Goal: Transaction & Acquisition: Purchase product/service

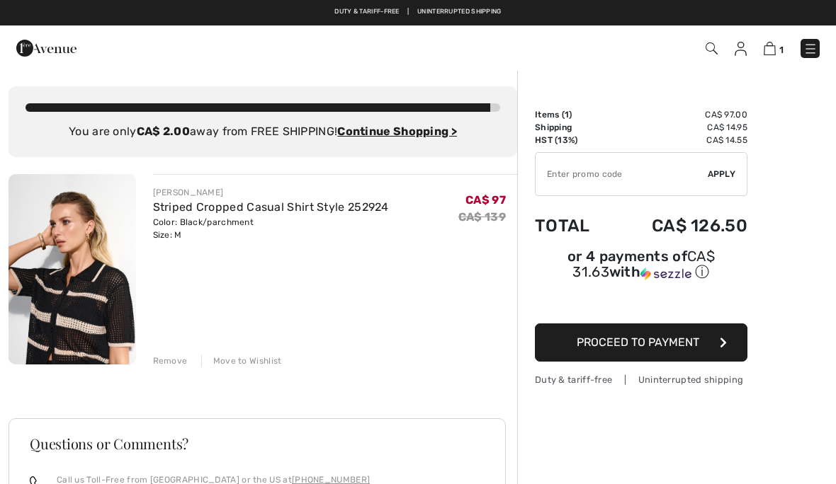
click at [811, 55] on img at bounding box center [810, 49] width 14 height 14
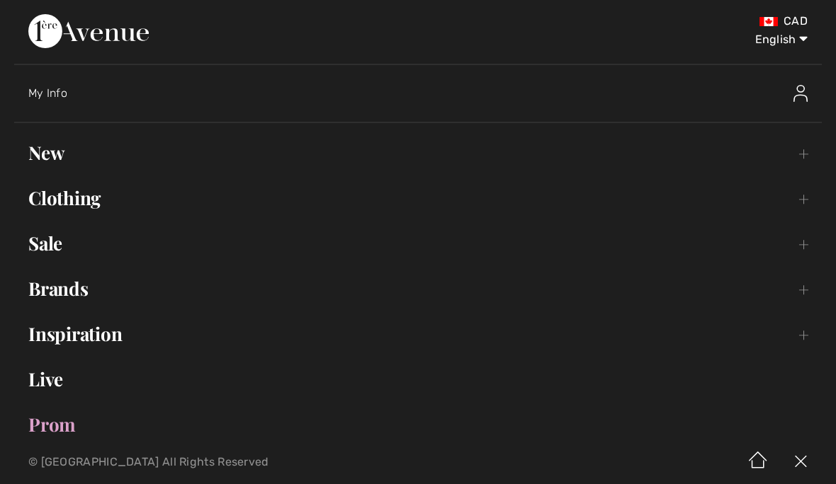
click at [67, 243] on link "Sale Toggle submenu" at bounding box center [417, 243] width 807 height 31
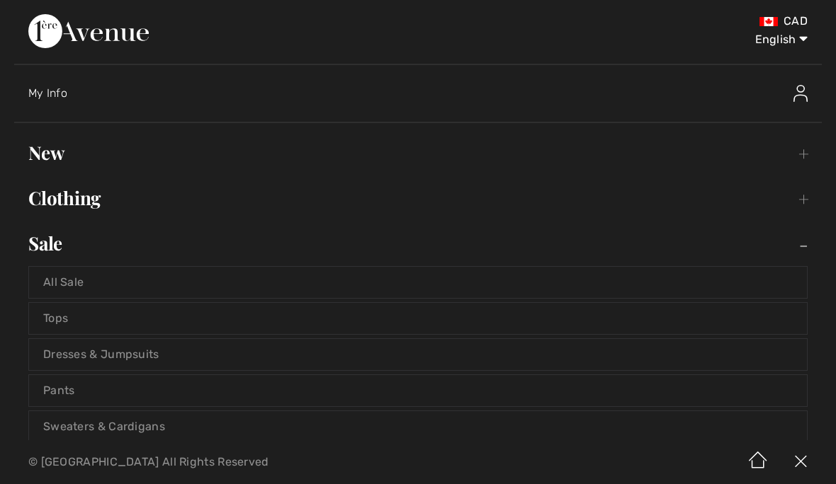
click at [76, 283] on link "All Sale" at bounding box center [417, 282] width 777 height 31
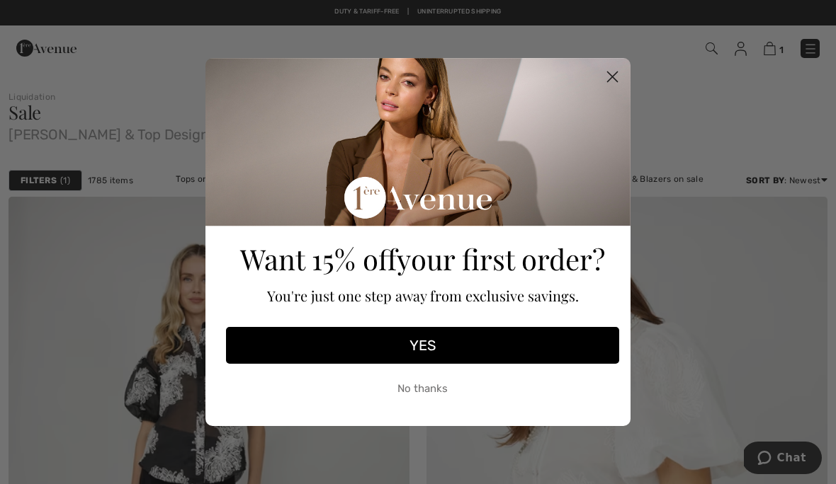
click at [610, 84] on circle "Close dialog" at bounding box center [611, 76] width 23 height 23
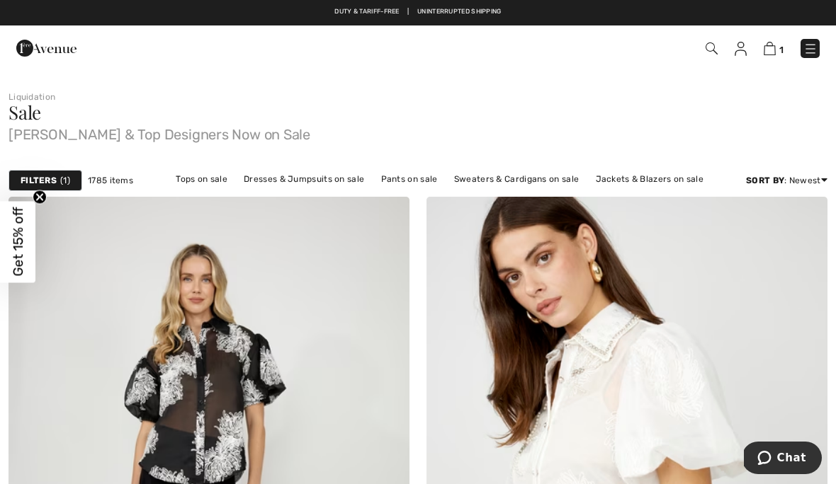
click at [709, 55] on img at bounding box center [711, 48] width 12 height 12
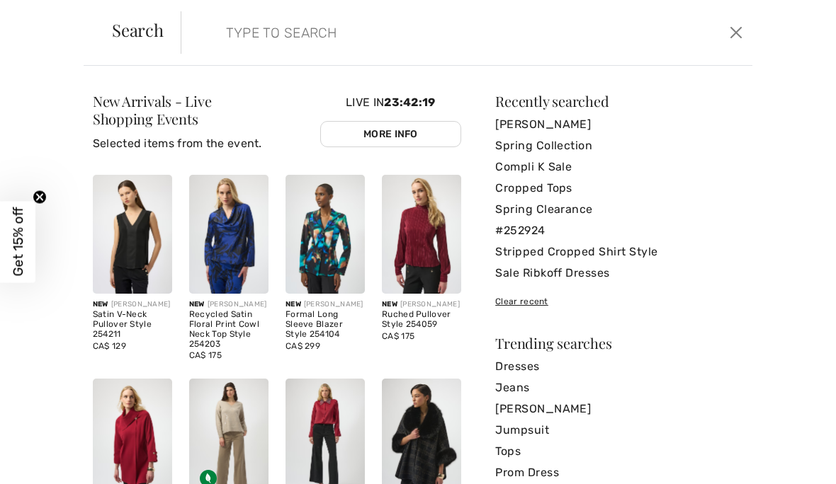
click at [228, 32] on input "search" at bounding box center [406, 32] width 383 height 42
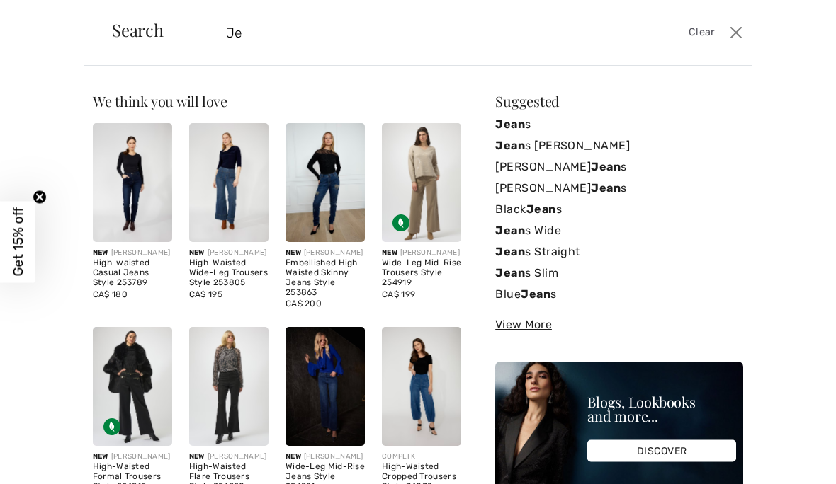
type input "J"
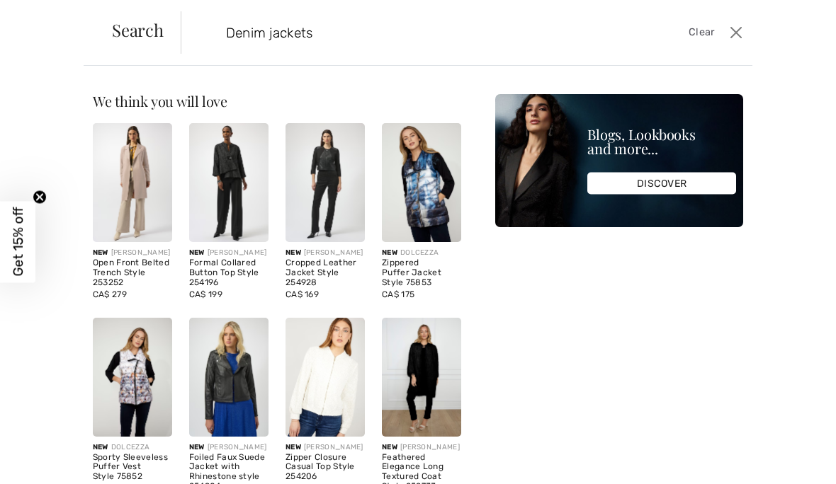
click at [373, 35] on input "Denim jackets" at bounding box center [406, 32] width 383 height 42
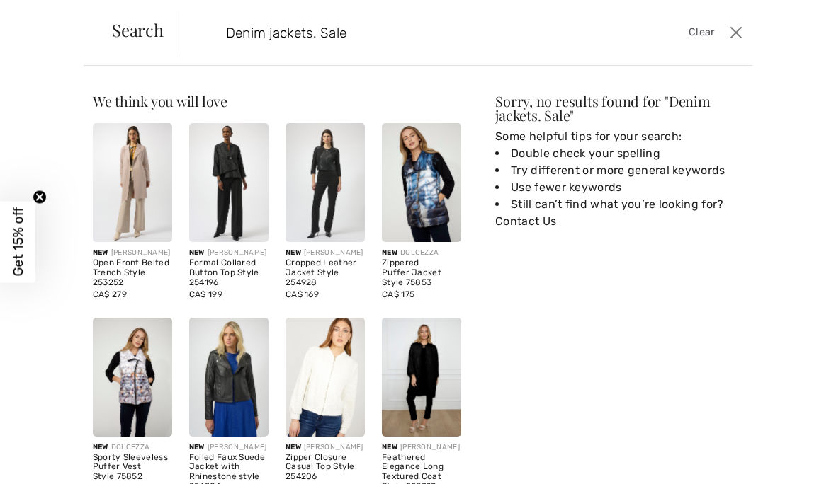
type input "Denim jackets. Sale"
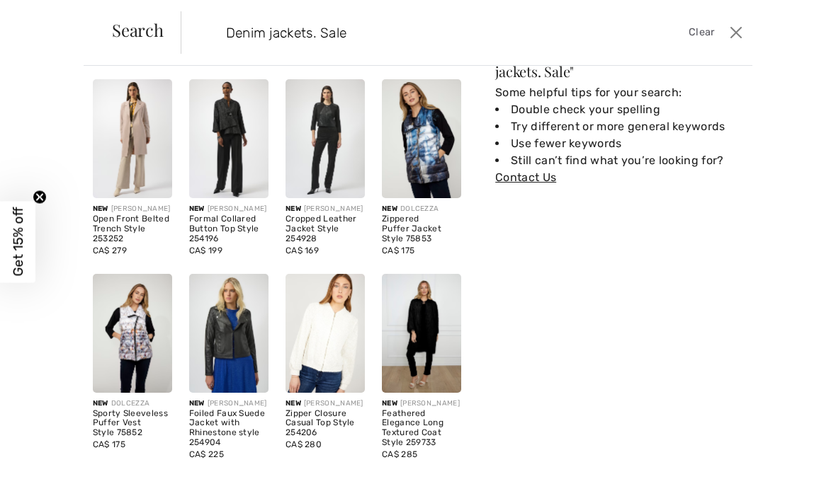
click at [740, 41] on button "Close" at bounding box center [736, 32] width 21 height 23
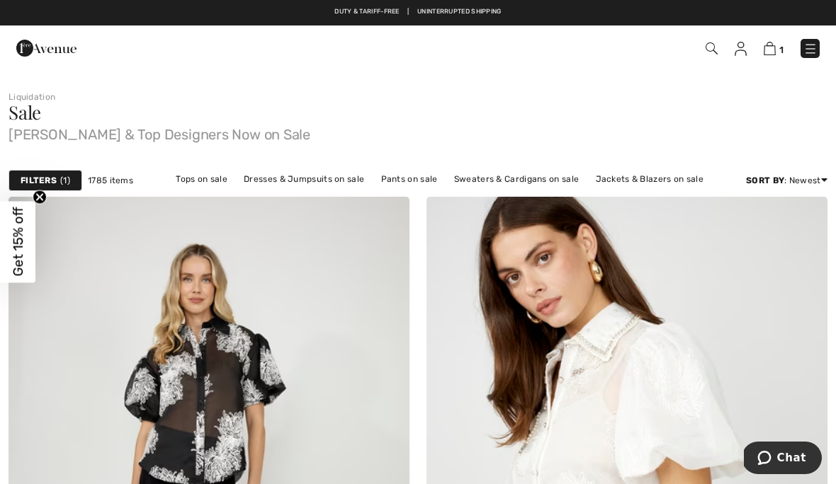
click at [814, 51] on img at bounding box center [810, 49] width 14 height 14
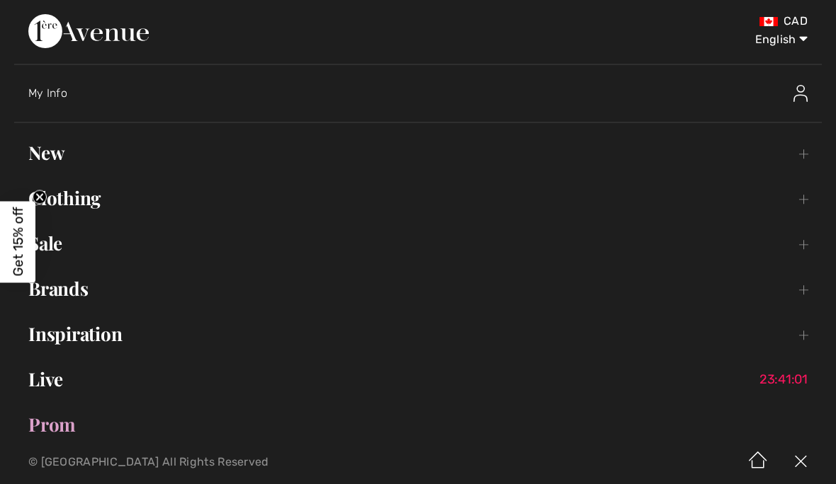
click at [707, 54] on div "CAD English English Français" at bounding box center [417, 39] width 779 height 50
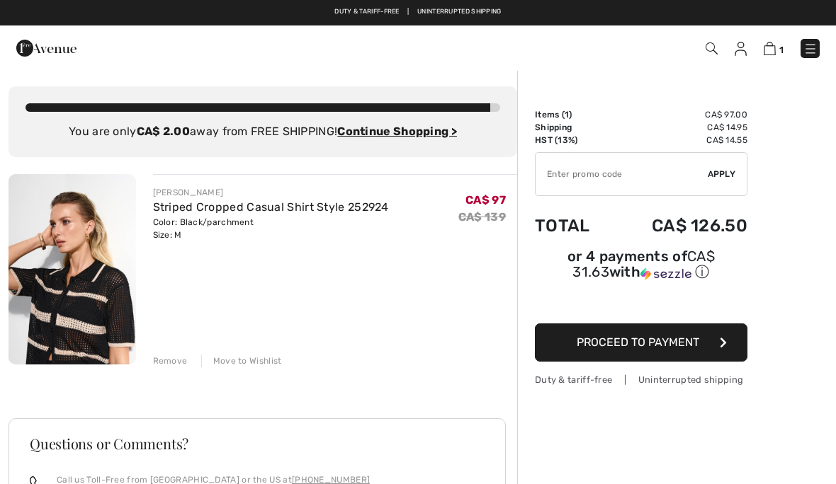
click at [715, 51] on img at bounding box center [711, 48] width 12 height 12
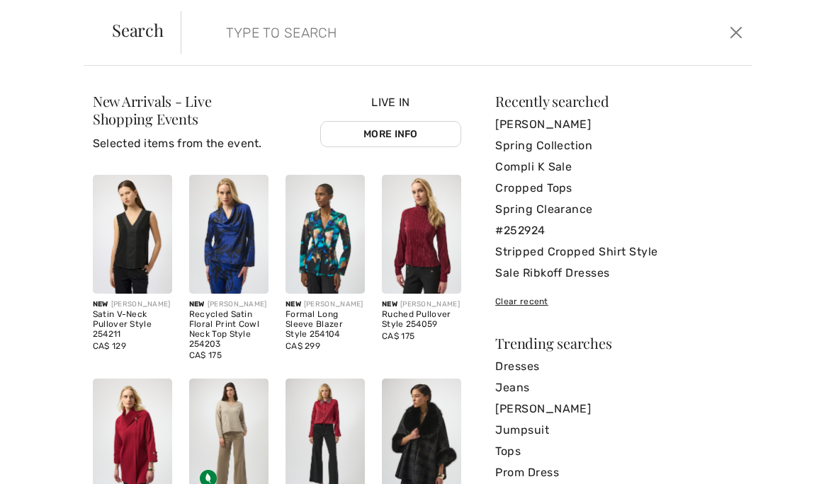
click at [243, 35] on input "search" at bounding box center [406, 32] width 383 height 42
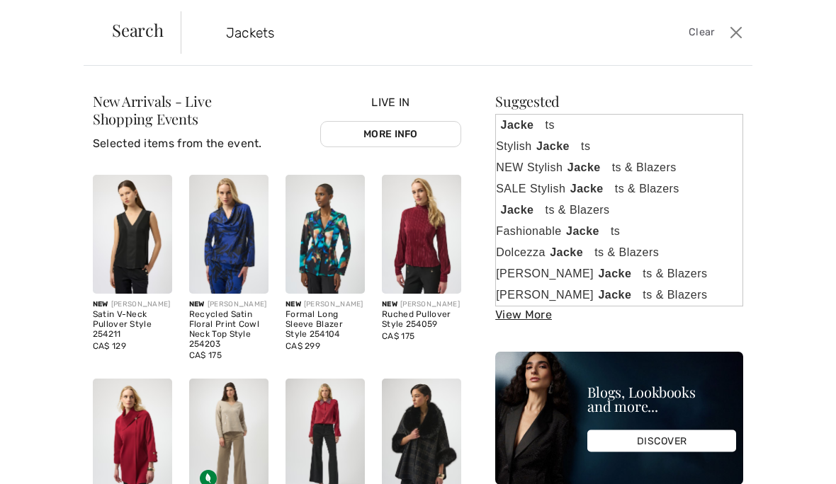
type input "Jackets"
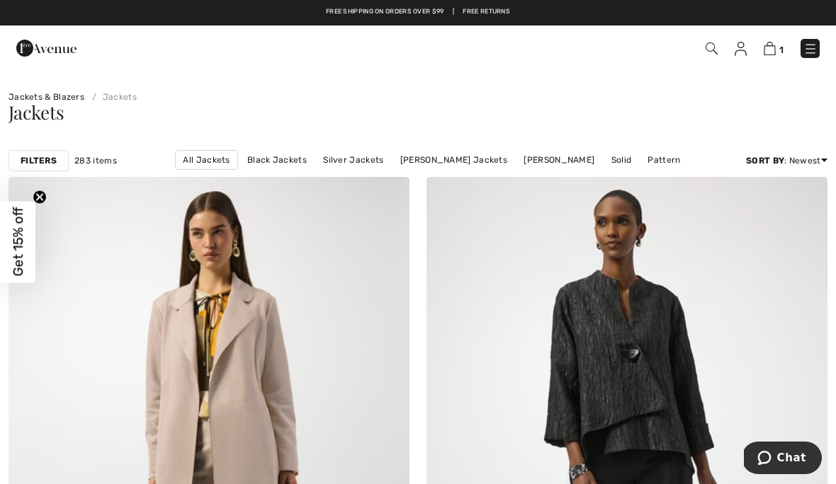
click at [707, 53] on img at bounding box center [711, 48] width 12 height 12
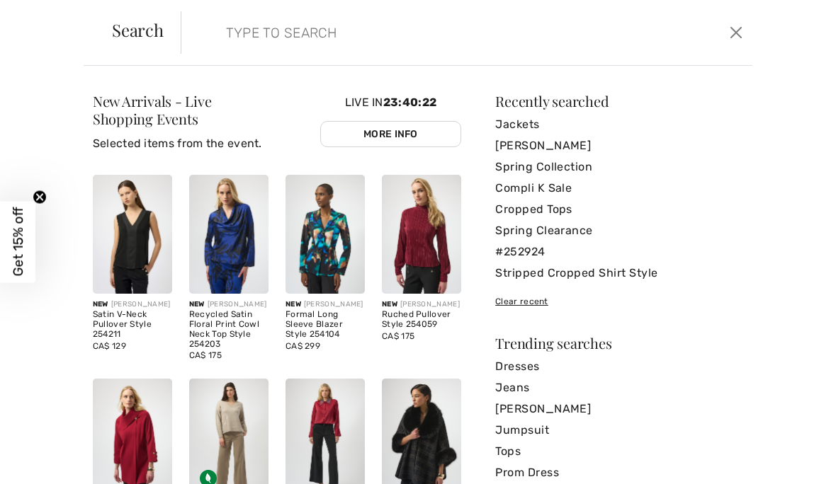
click at [224, 38] on input "search" at bounding box center [406, 32] width 383 height 42
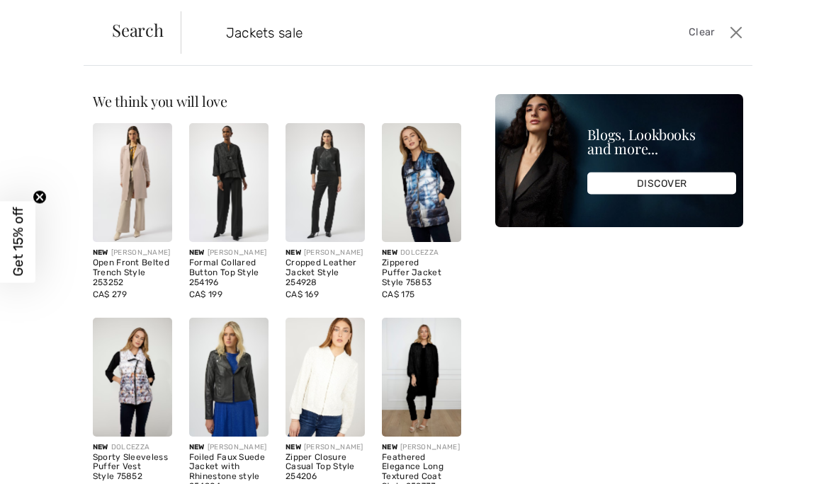
type input "Jackets sale"
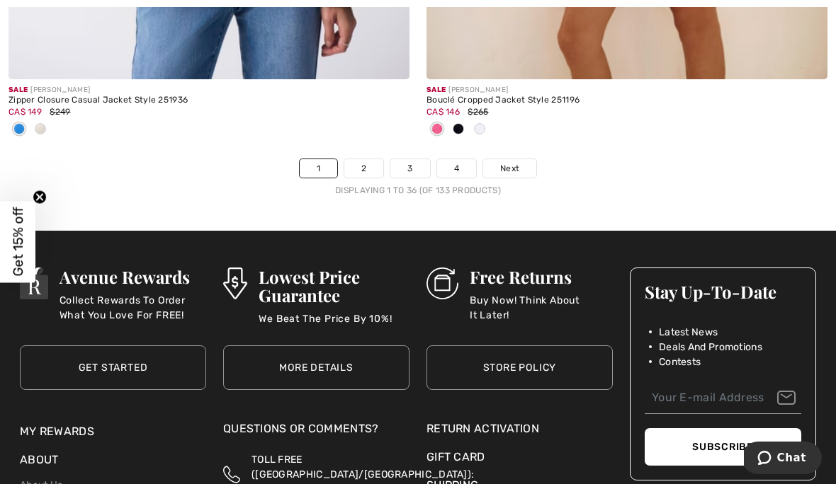
scroll to position [12386, 0]
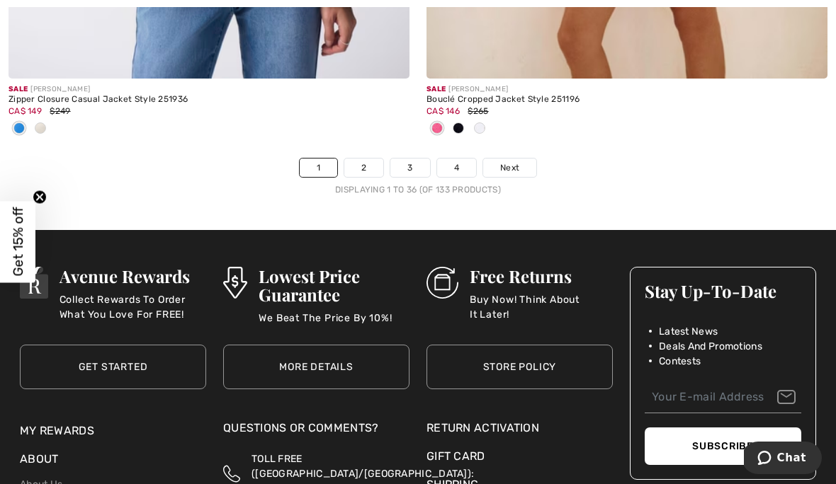
click at [462, 159] on link "4" at bounding box center [456, 168] width 39 height 18
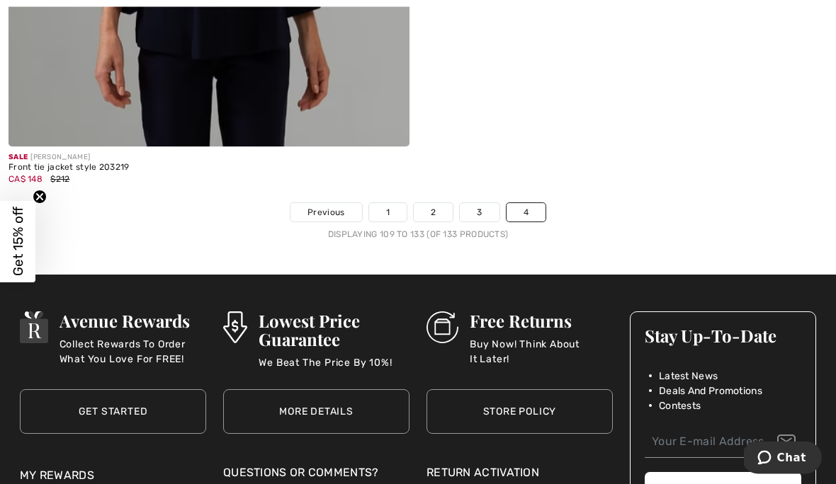
scroll to position [8886, 0]
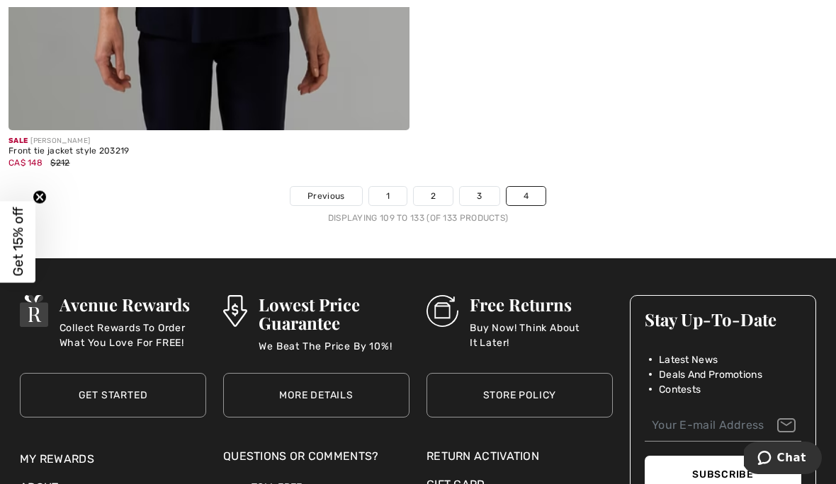
click at [484, 193] on link "3" at bounding box center [479, 196] width 39 height 18
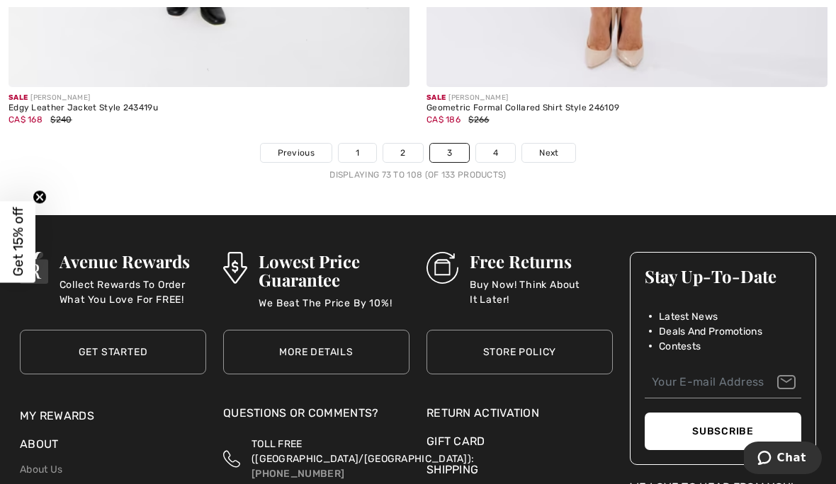
scroll to position [12273, 0]
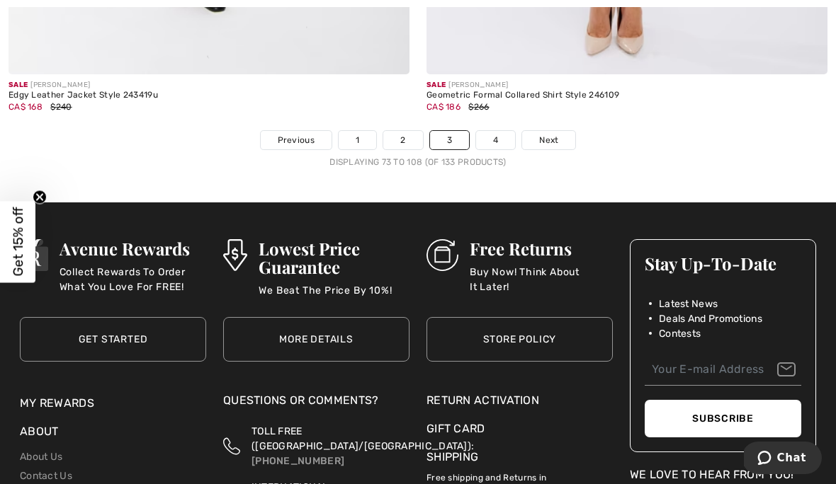
click at [404, 132] on link "2" at bounding box center [402, 140] width 39 height 18
click at [399, 131] on link "2" at bounding box center [402, 140] width 39 height 18
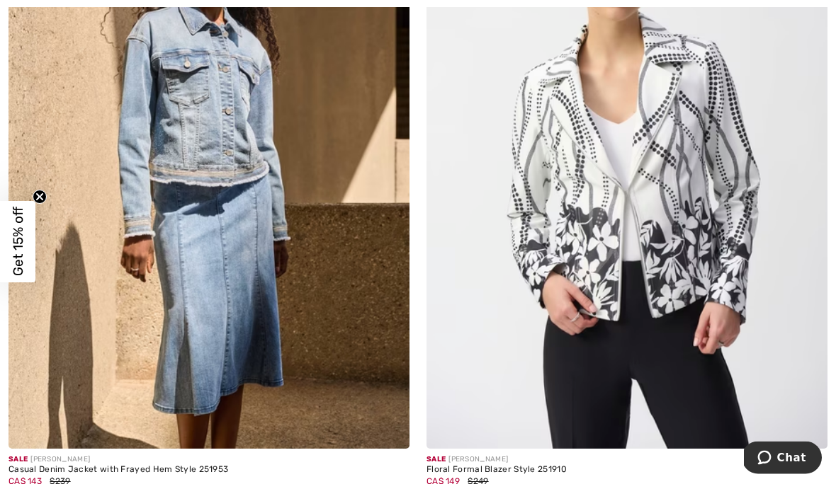
scroll to position [4448, 0]
click at [215, 151] on img at bounding box center [208, 148] width 401 height 601
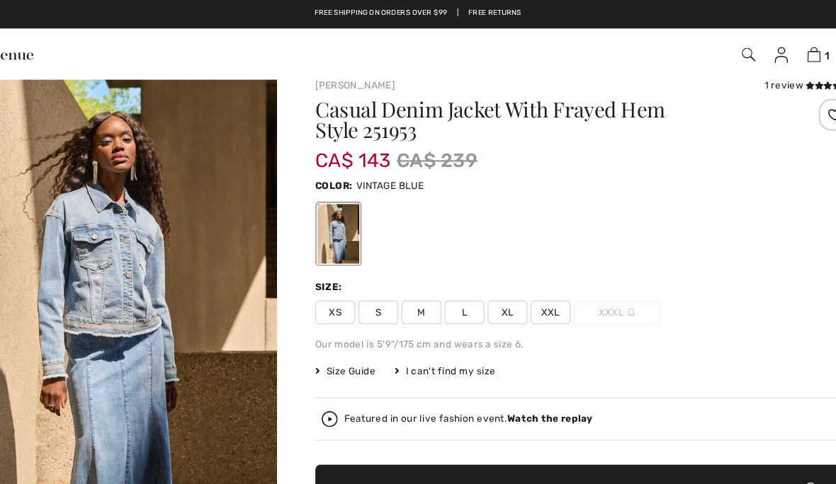
scroll to position [17, 0]
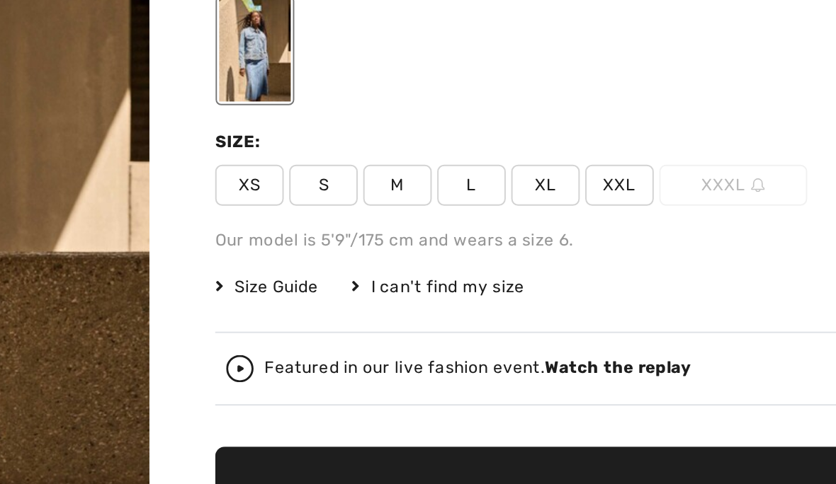
click at [326, 324] on span "Size Guide" at bounding box center [352, 330] width 53 height 13
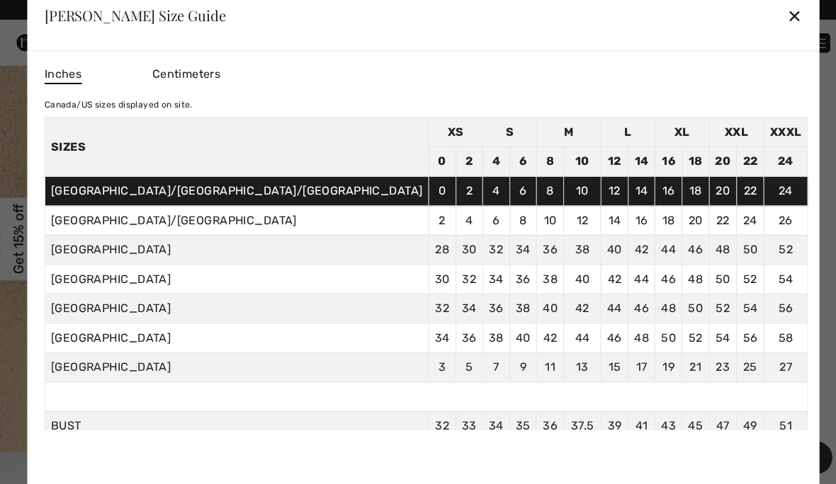
scroll to position [56, 0]
click at [777, 21] on div "✕" at bounding box center [784, 21] width 15 height 30
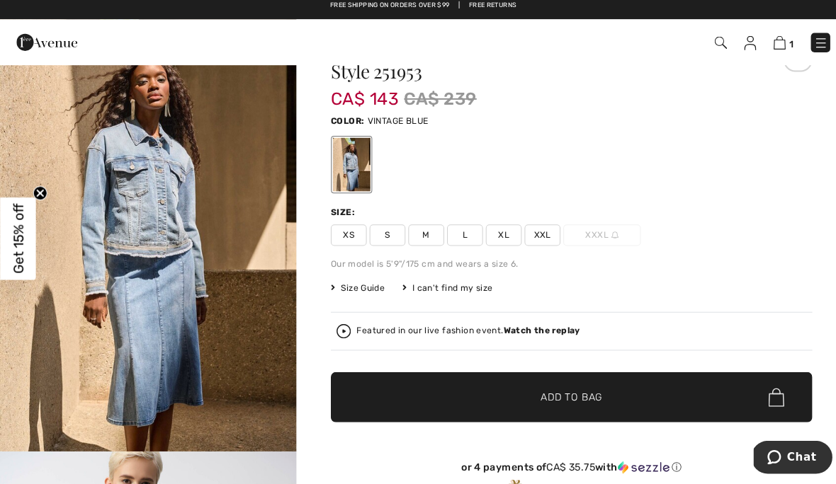
click at [431, 237] on span "M" at bounding box center [420, 238] width 35 height 21
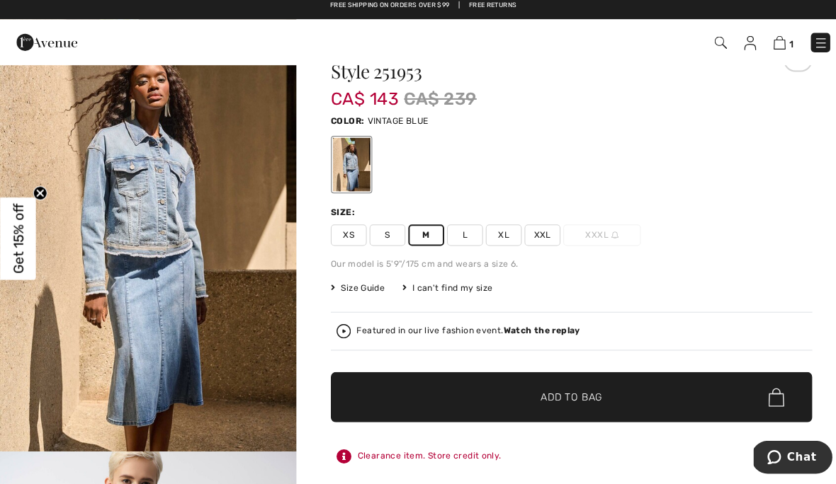
click at [561, 397] on span "Add to Bag" at bounding box center [564, 399] width 61 height 15
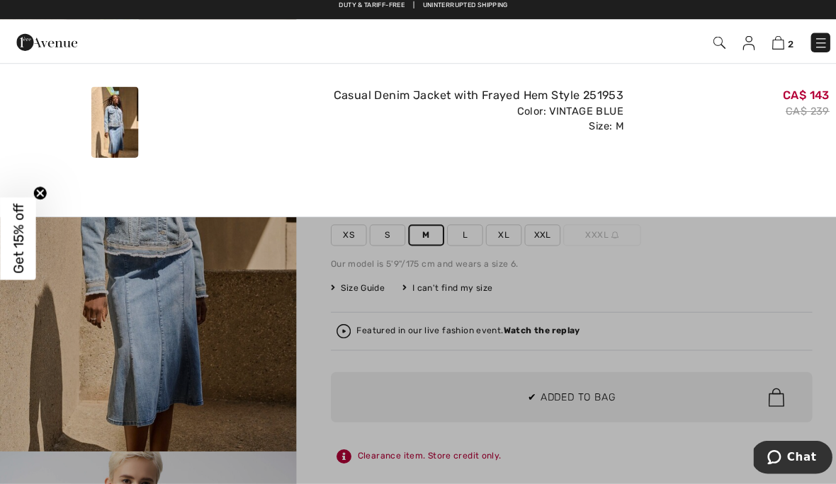
scroll to position [0, 0]
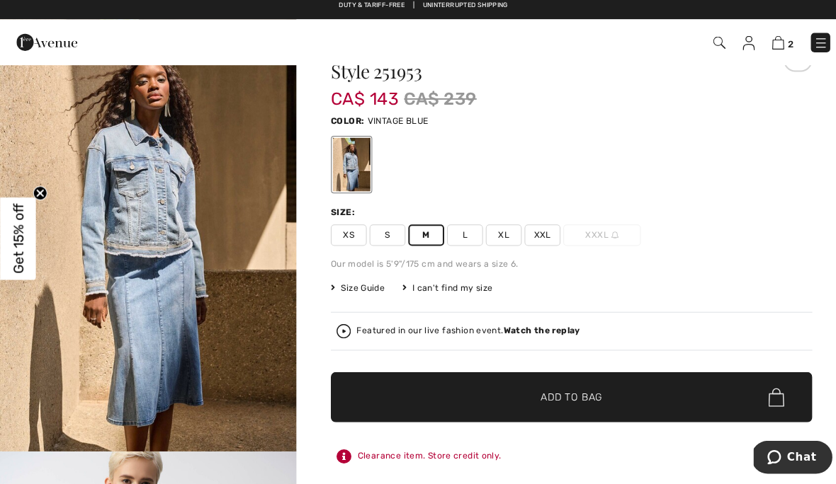
click at [465, 238] on span "L" at bounding box center [458, 238] width 35 height 21
click at [563, 402] on span "✔ Added to Bag Add to Bag" at bounding box center [563, 399] width 475 height 50
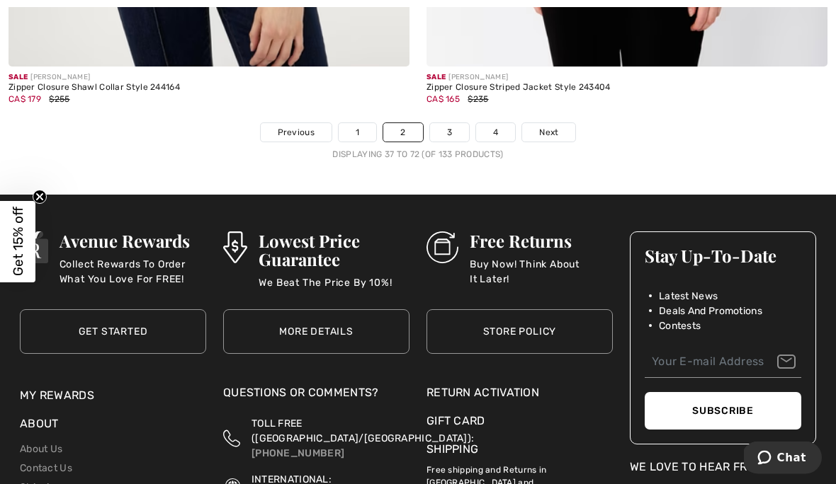
scroll to position [12212, 0]
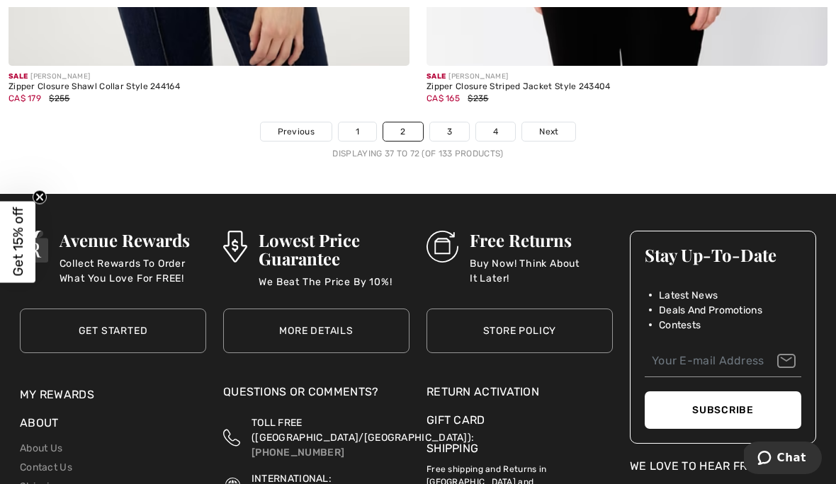
click at [363, 122] on link "1" at bounding box center [357, 131] width 38 height 18
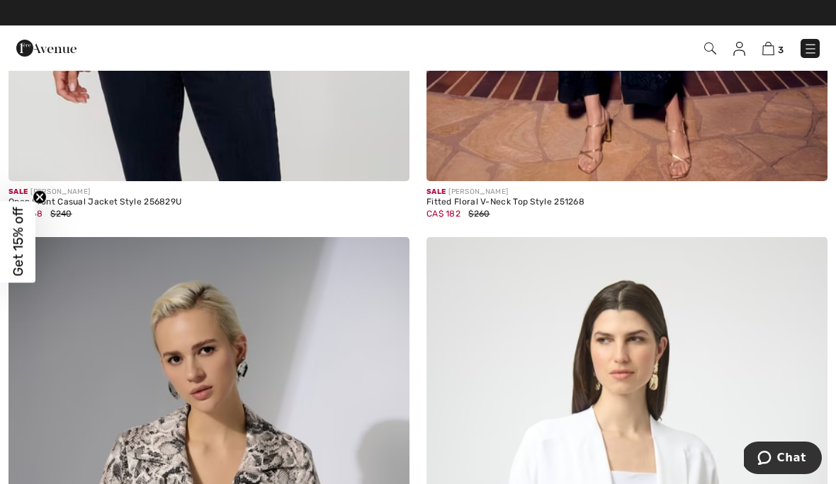
scroll to position [597, 0]
